Goal: Information Seeking & Learning: Find specific fact

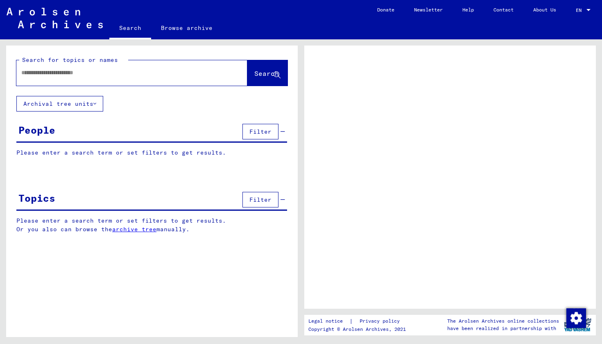
click at [137, 80] on div at bounding box center [121, 73] width 211 height 18
click at [104, 75] on input "text" at bounding box center [124, 72] width 207 height 9
type input "*****"
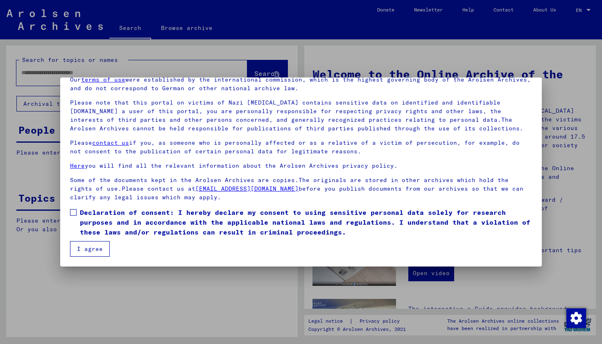
scroll to position [39, 0]
click at [70, 214] on mat-dialog-content "Our terms of use were established by the international commission, which is the…" at bounding box center [301, 163] width 482 height 187
click at [75, 213] on span at bounding box center [73, 212] width 7 height 7
click at [80, 244] on button "I agree" at bounding box center [90, 249] width 40 height 16
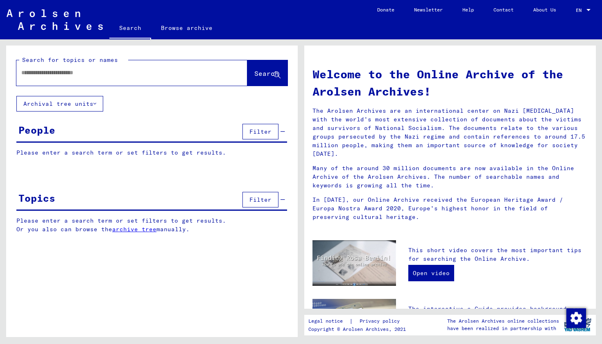
click at [98, 70] on input "text" at bounding box center [122, 72] width 202 height 9
type input "**********"
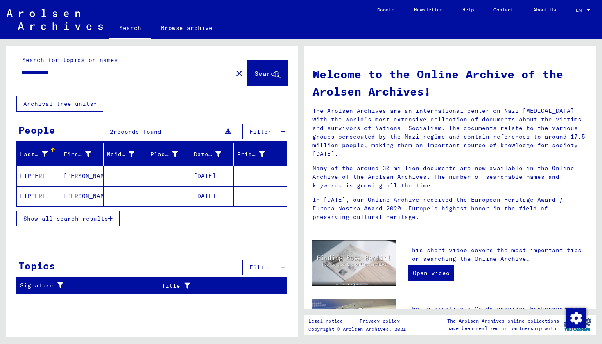
click at [98, 98] on button "Archival tree units" at bounding box center [59, 104] width 87 height 16
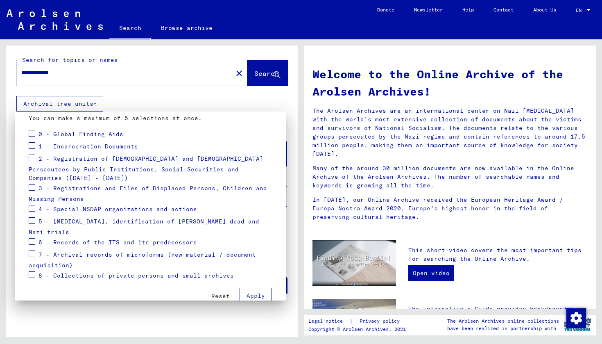
click at [146, 86] on div at bounding box center [301, 172] width 602 height 344
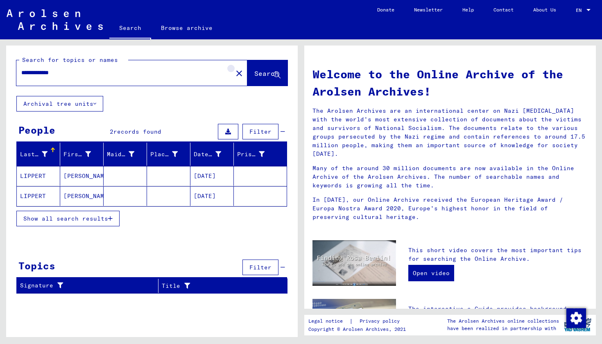
click at [234, 76] on mat-icon "close" at bounding box center [239, 73] width 10 height 10
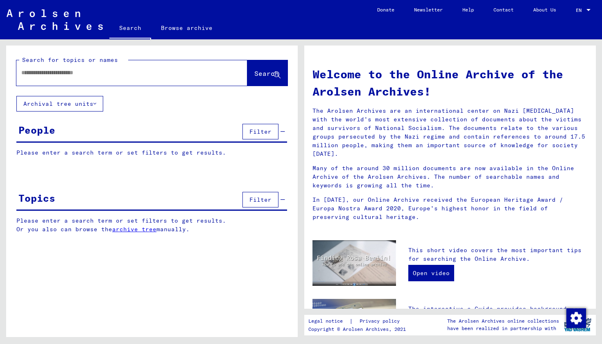
click at [257, 77] on span "Search" at bounding box center [267, 73] width 25 height 8
click at [260, 204] on button "Filter" at bounding box center [261, 200] width 36 height 16
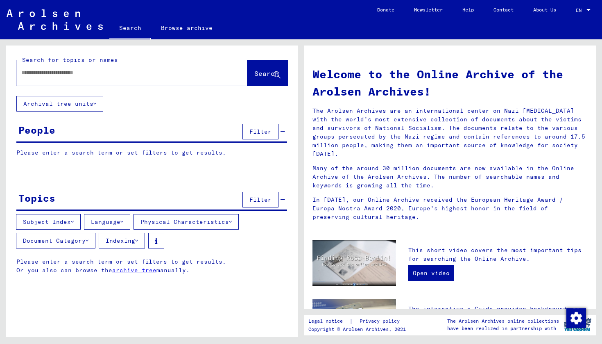
click at [91, 239] on button "Document Category" at bounding box center [56, 241] width 80 height 16
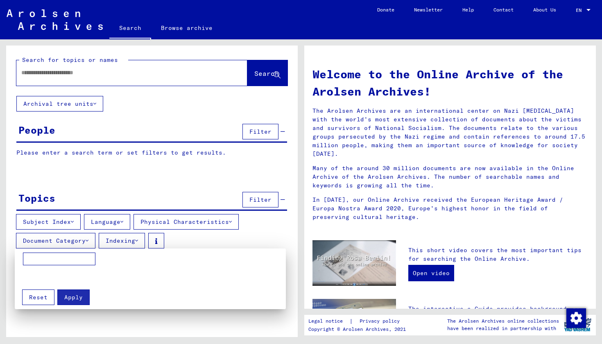
click at [94, 177] on div at bounding box center [301, 172] width 602 height 344
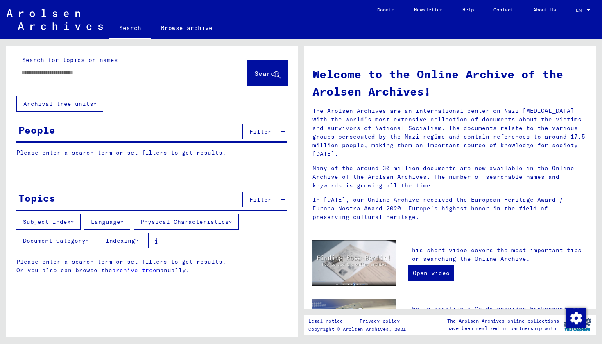
click at [72, 221] on button "Subject Index" at bounding box center [48, 222] width 65 height 16
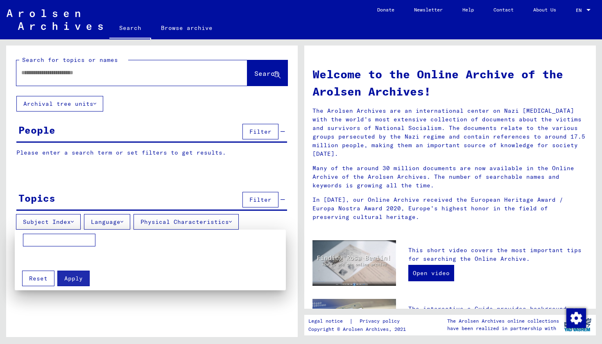
click at [72, 221] on div at bounding box center [301, 172] width 602 height 344
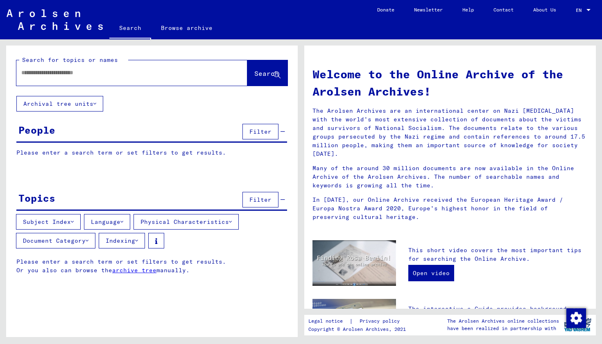
click at [92, 93] on div "Search for topics or names Search" at bounding box center [152, 70] width 292 height 50
click at [92, 103] on button "Archival tree units" at bounding box center [59, 104] width 87 height 16
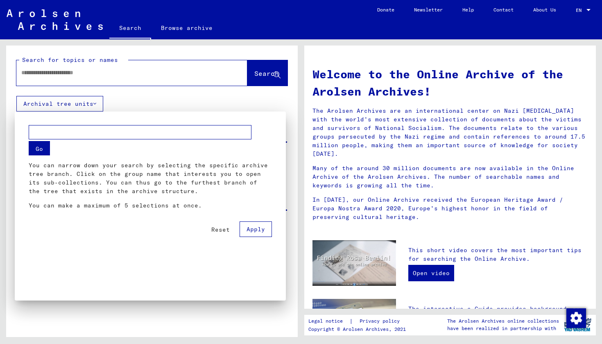
scroll to position [87, 0]
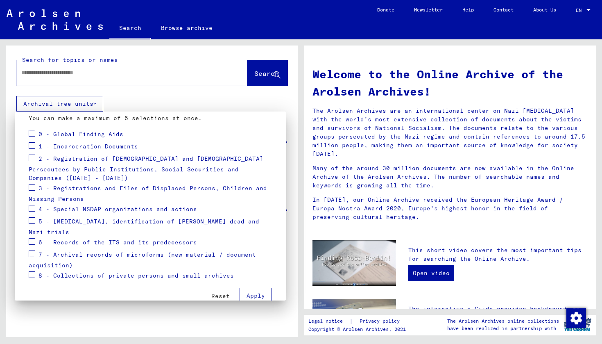
click at [33, 147] on span at bounding box center [32, 145] width 7 height 7
click at [255, 288] on button "Apply" at bounding box center [256, 296] width 32 height 16
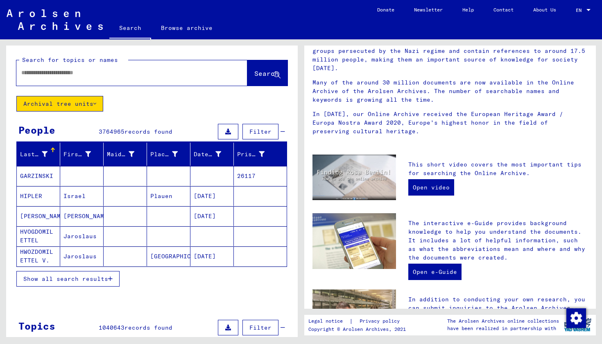
scroll to position [95, 0]
